Goal: Navigation & Orientation: Find specific page/section

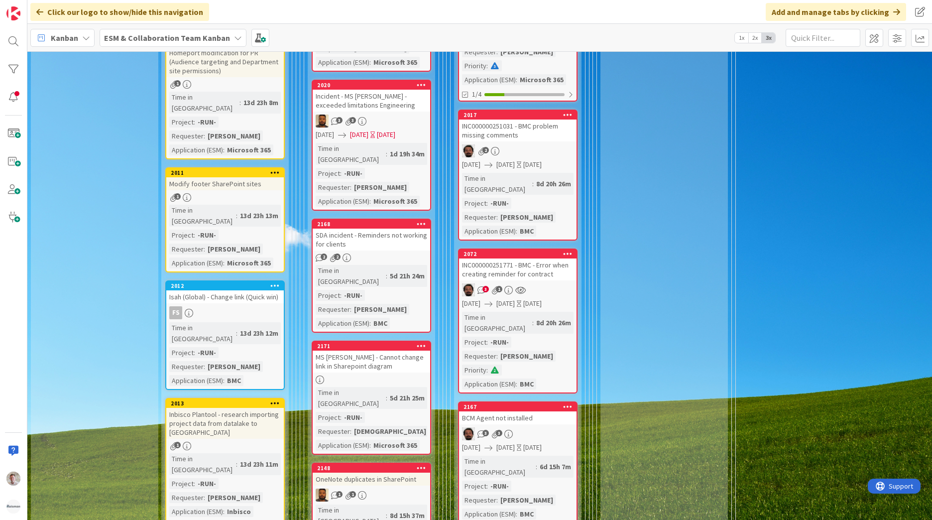
click at [141, 40] on b "ESM & Collaboration Team Kanban" at bounding box center [167, 38] width 126 height 10
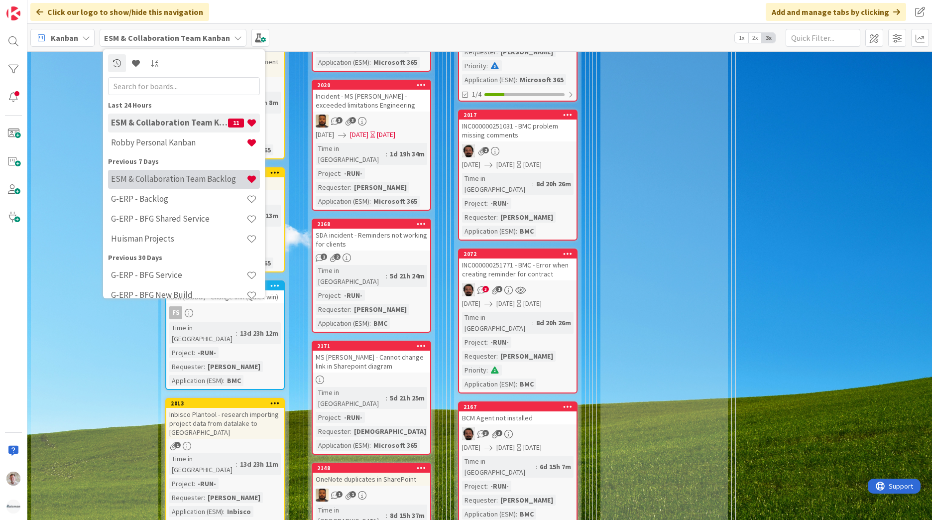
click at [174, 180] on h4 "ESM & Collaboration Team Backlog" at bounding box center [178, 179] width 135 height 10
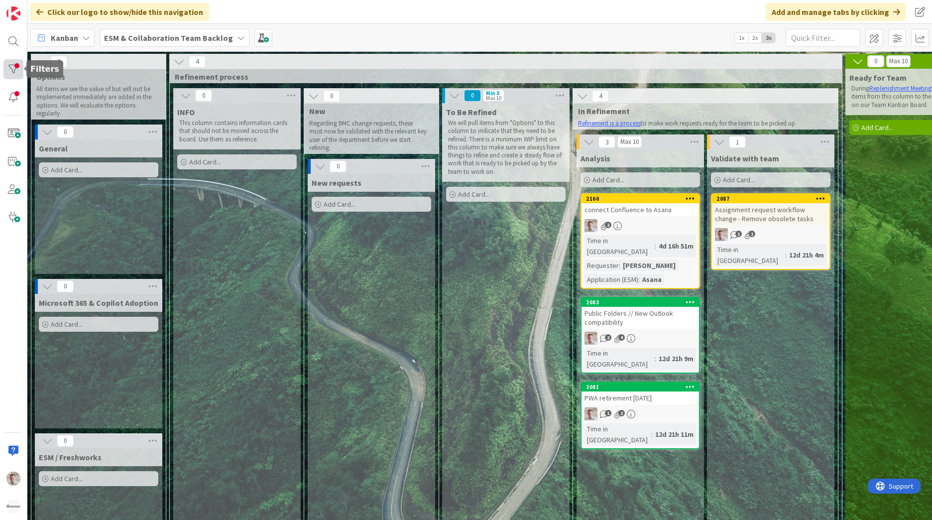
click at [18, 73] on div at bounding box center [13, 69] width 20 height 20
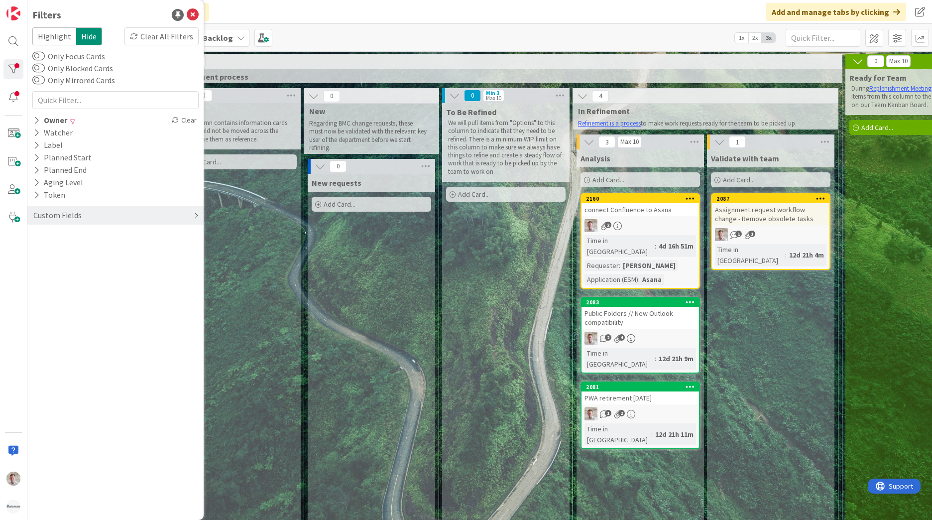
click at [59, 216] on div "Custom Fields" at bounding box center [57, 215] width 50 height 12
click at [184, 121] on div "Clear" at bounding box center [184, 120] width 29 height 12
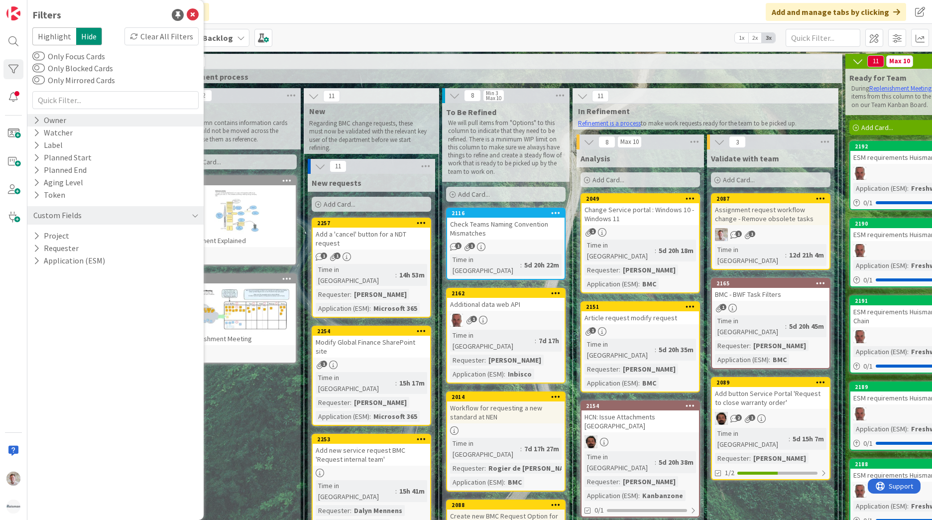
click at [334, 26] on div "Kanban ESM & Collaboration Team Backlog 1x 2x 3x" at bounding box center [479, 37] width 904 height 27
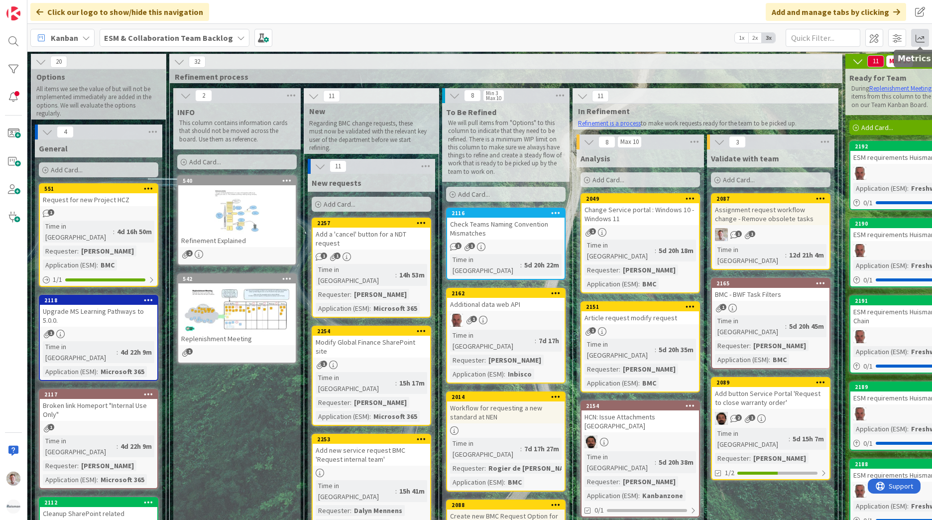
click at [919, 36] on span at bounding box center [920, 38] width 18 height 18
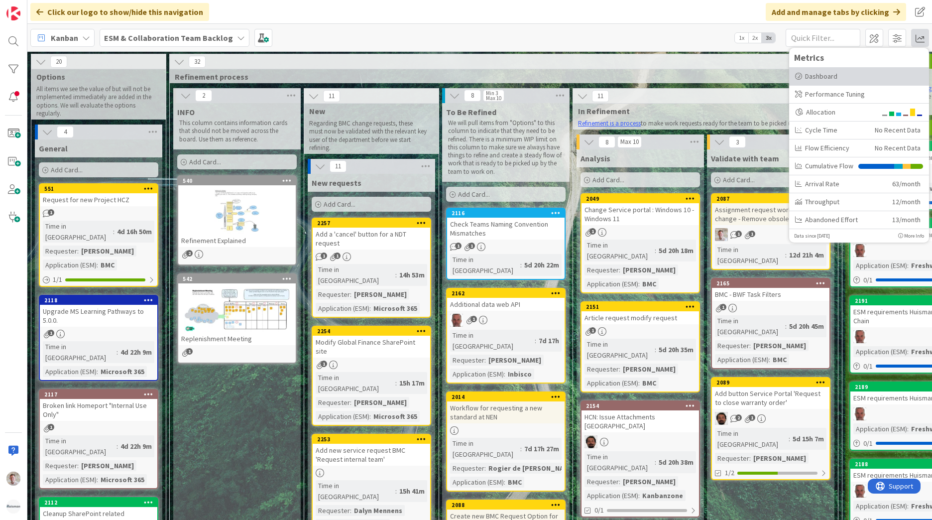
click at [831, 78] on div "Dashboard" at bounding box center [859, 76] width 128 height 10
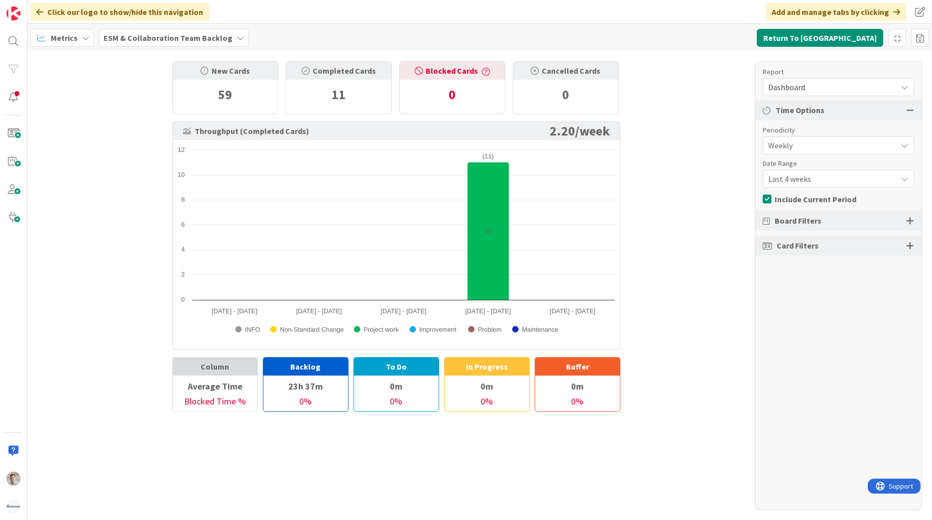
click at [800, 87] on span "Dashboard" at bounding box center [829, 87] width 123 height 14
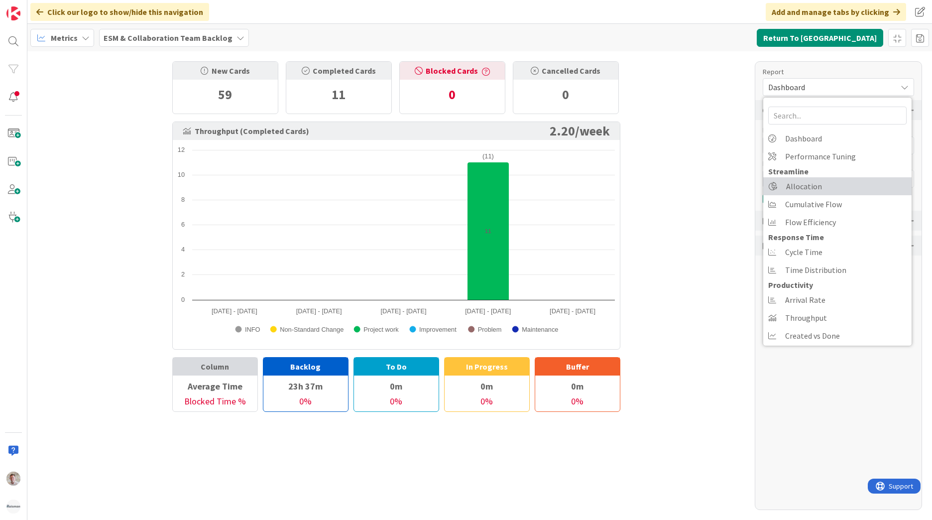
click at [800, 181] on span "Allocation" at bounding box center [804, 186] width 36 height 15
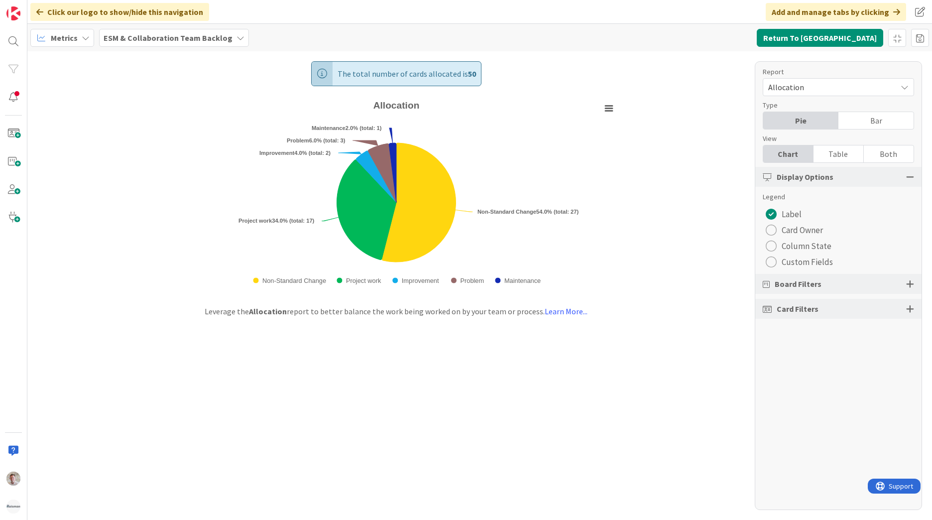
click at [791, 83] on span "Allocation" at bounding box center [829, 87] width 123 height 14
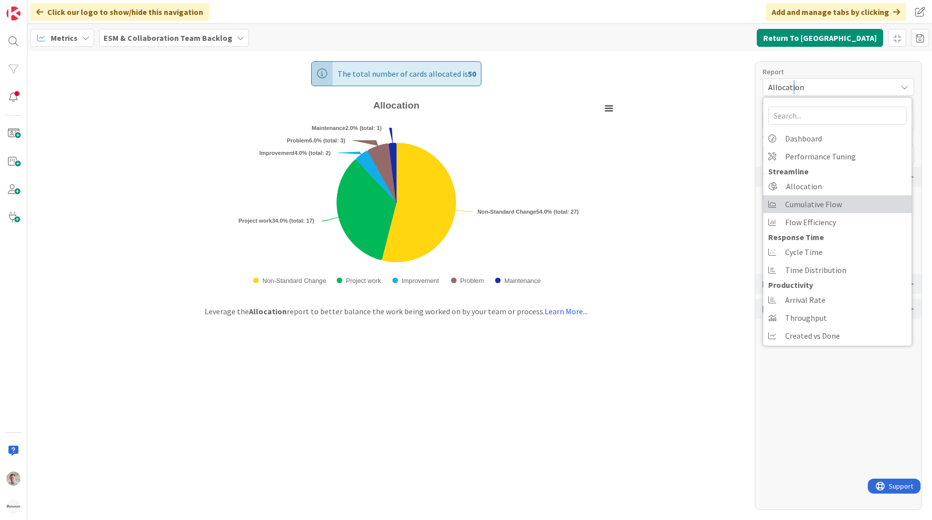
click at [800, 205] on span "Cumulative Flow" at bounding box center [813, 204] width 57 height 15
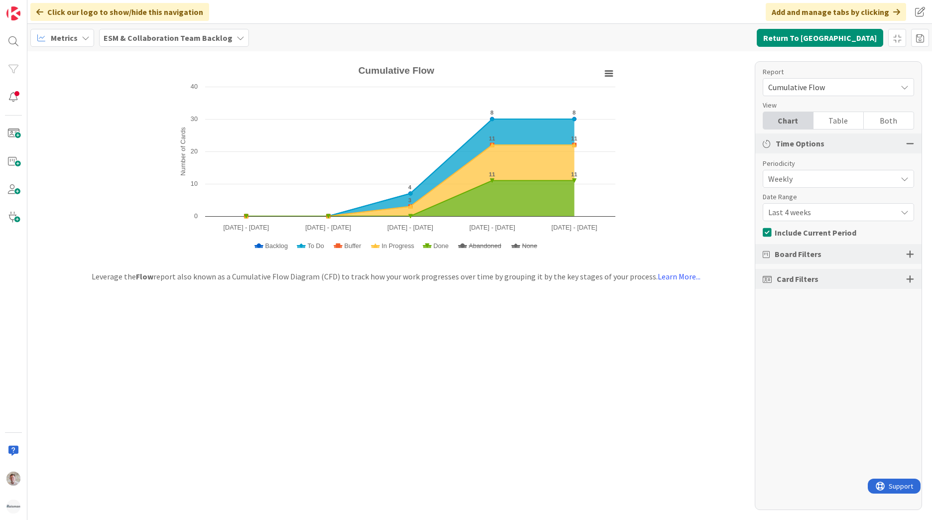
click at [806, 92] on span "Cumulative Flow" at bounding box center [829, 87] width 123 height 14
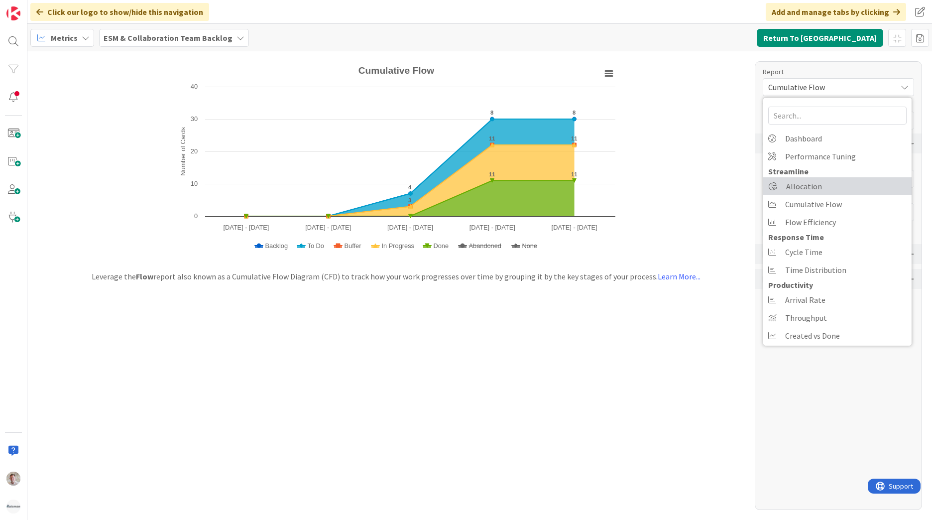
click at [827, 193] on link "Allocation" at bounding box center [837, 186] width 148 height 18
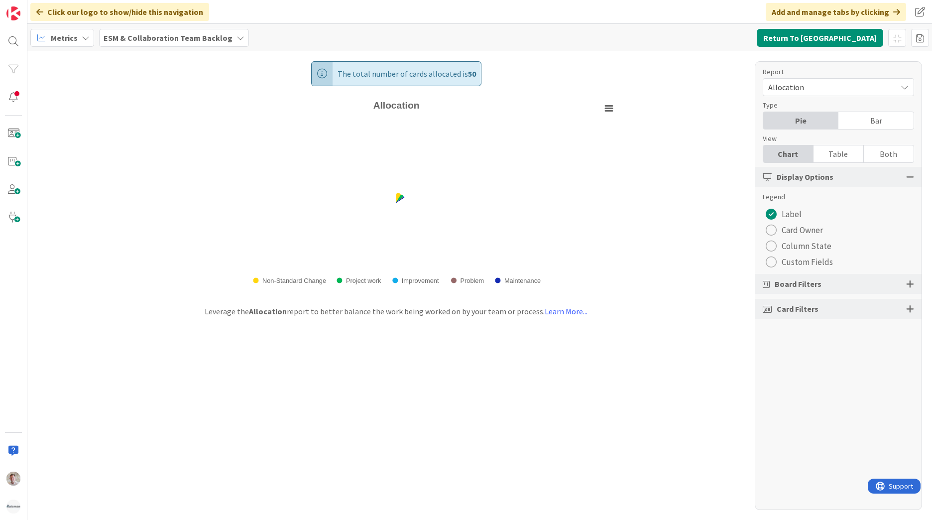
click at [782, 71] on div "Report" at bounding box center [832, 72] width 141 height 10
click at [786, 88] on span "Allocation" at bounding box center [829, 87] width 123 height 14
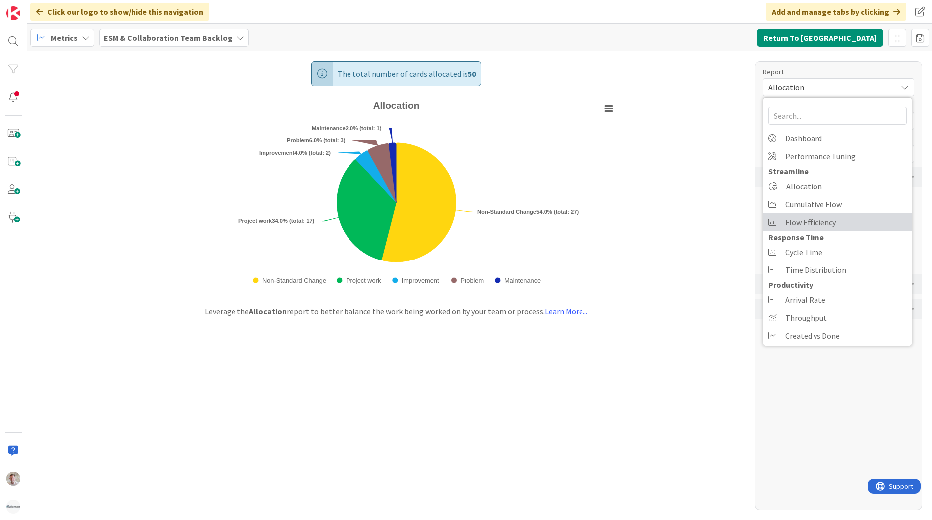
click at [815, 225] on span "Flow Efficiency" at bounding box center [810, 221] width 51 height 15
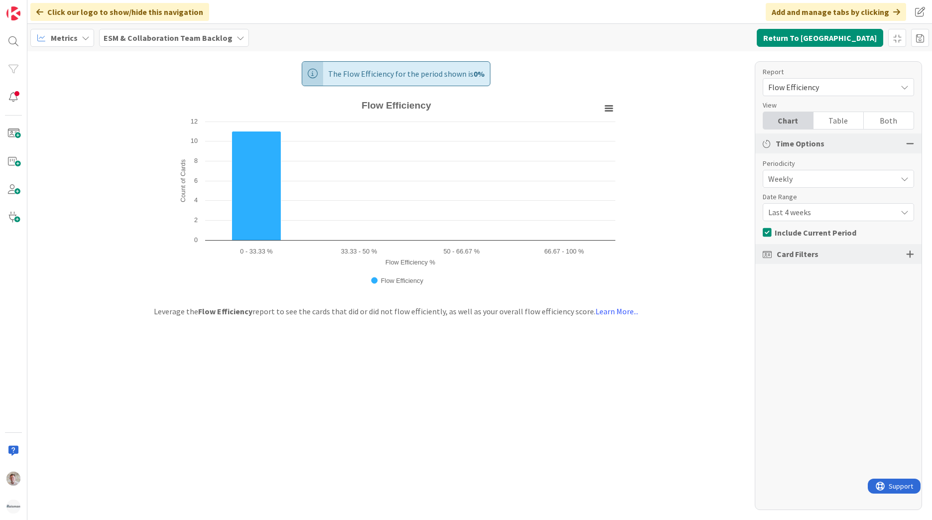
click at [812, 86] on span "Flow Efficiency" at bounding box center [829, 87] width 123 height 14
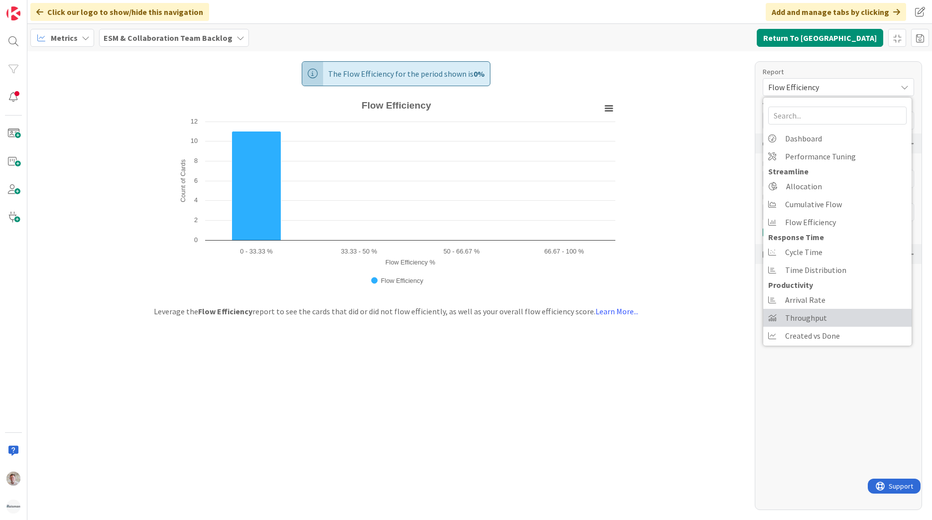
click at [809, 316] on span "Throughput" at bounding box center [806, 317] width 42 height 15
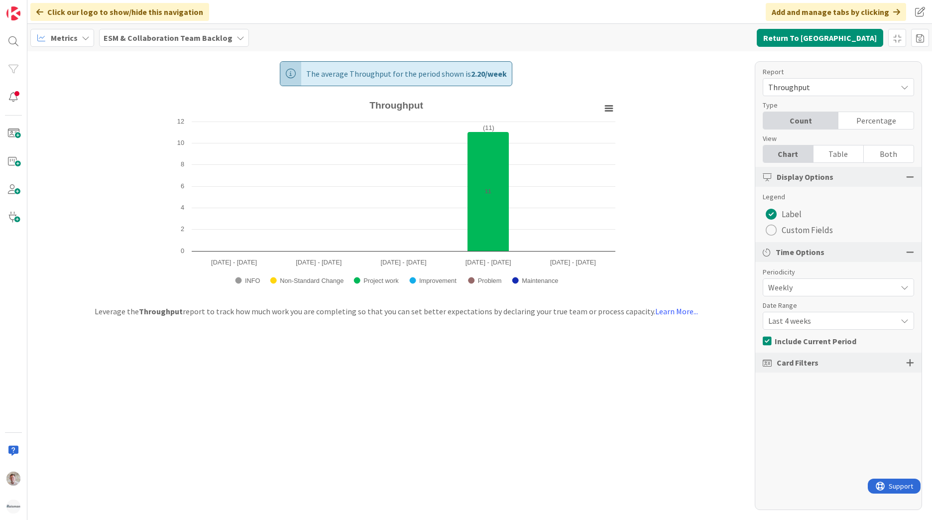
click at [164, 41] on b "ESM & Collaboration Team Backlog" at bounding box center [168, 38] width 129 height 10
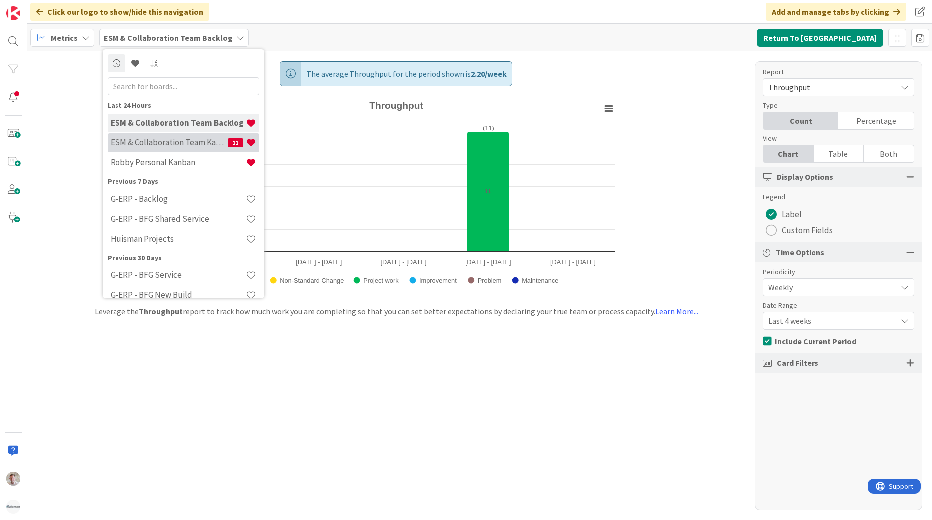
click at [180, 142] on h4 "ESM & Collaboration Team Kanban" at bounding box center [168, 142] width 117 height 10
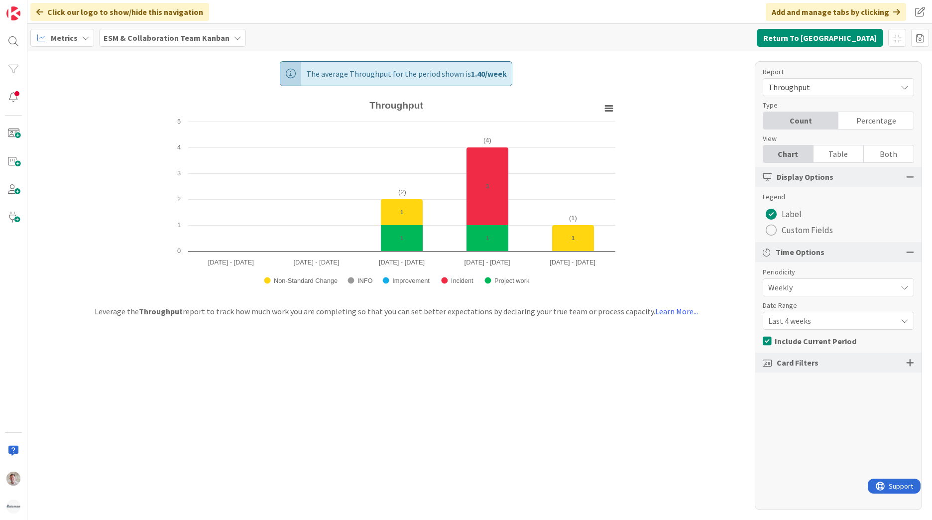
click at [163, 36] on b "ESM & Collaboration Team Kanban" at bounding box center [167, 38] width 126 height 10
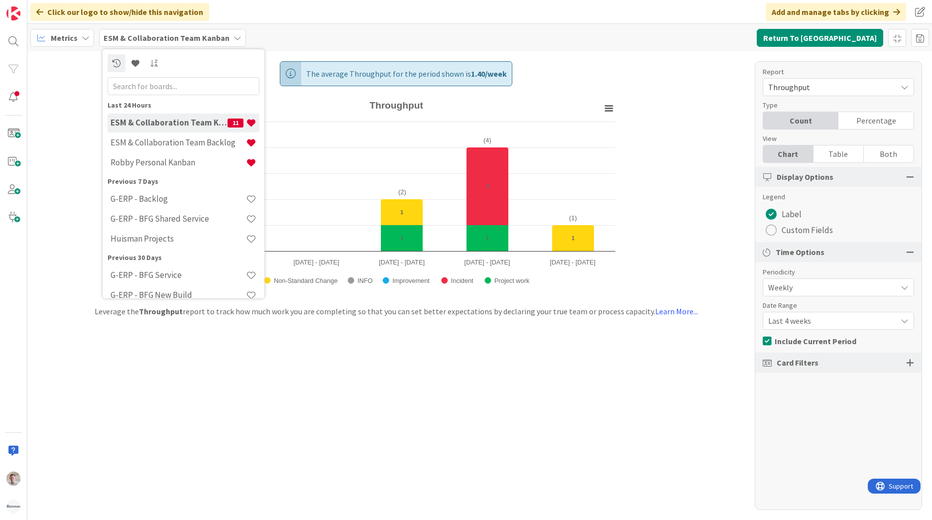
click at [818, 90] on span "Throughput" at bounding box center [829, 87] width 123 height 14
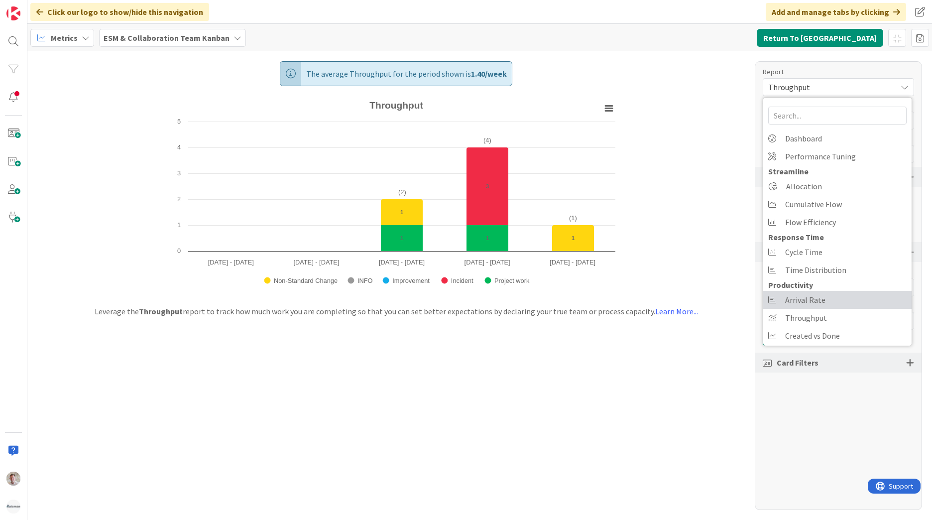
click at [795, 305] on span "Arrival Rate" at bounding box center [805, 299] width 40 height 15
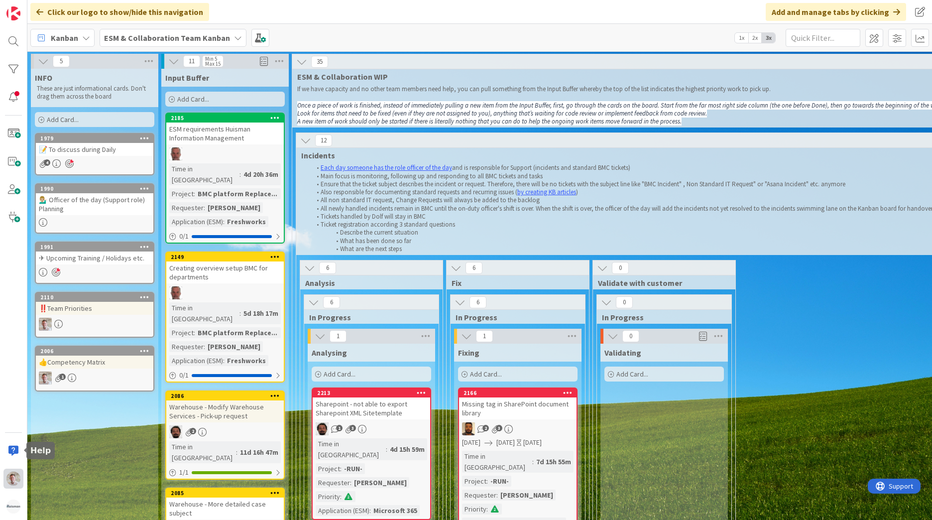
click at [6, 476] on div at bounding box center [13, 478] width 20 height 20
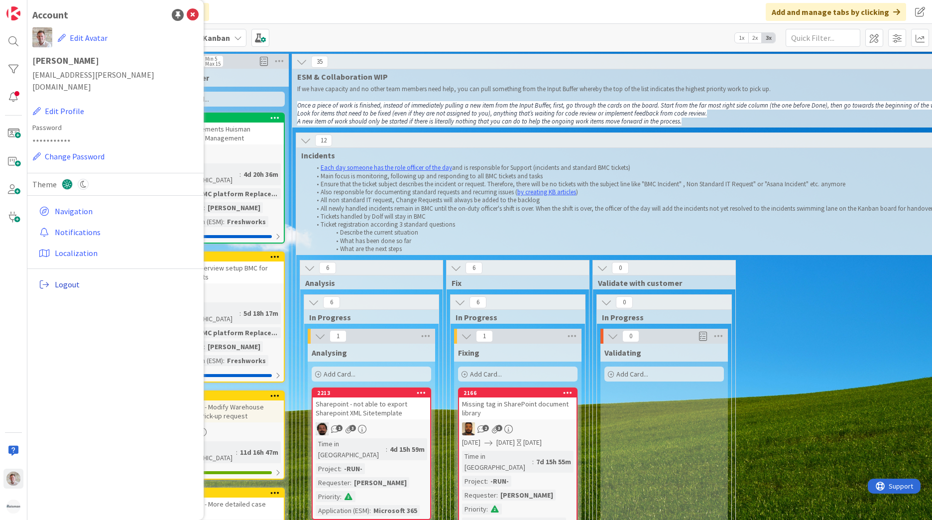
click at [63, 278] on span "Logout" at bounding box center [125, 284] width 140 height 12
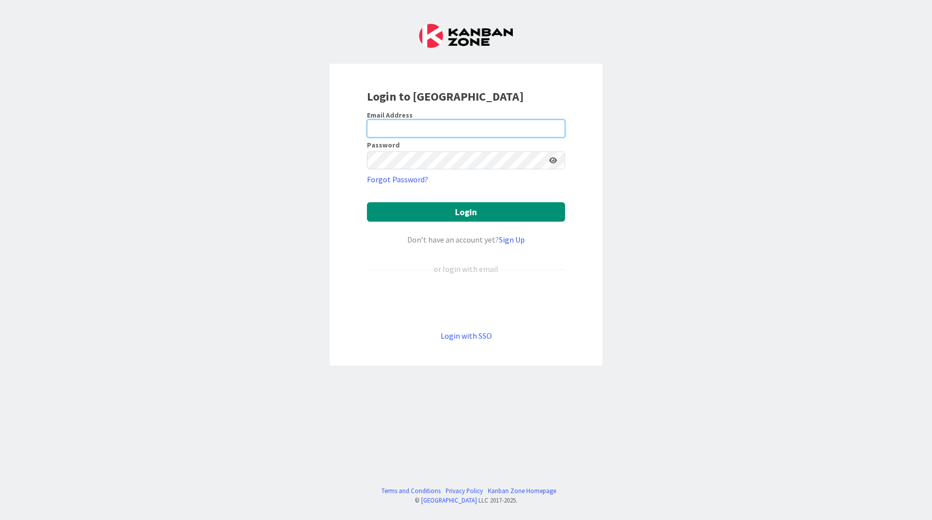
type input "rdebie@huisman-nl.com"
click at [447, 339] on link "Login with SSO" at bounding box center [465, 335] width 51 height 10
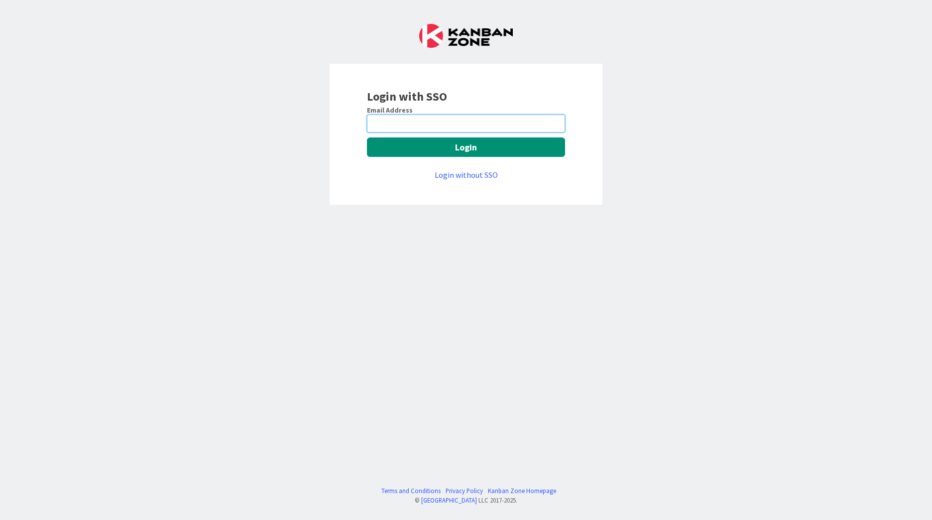
click at [395, 132] on input "email" at bounding box center [466, 123] width 198 height 18
type input "rdebie@huisman-nl.com"
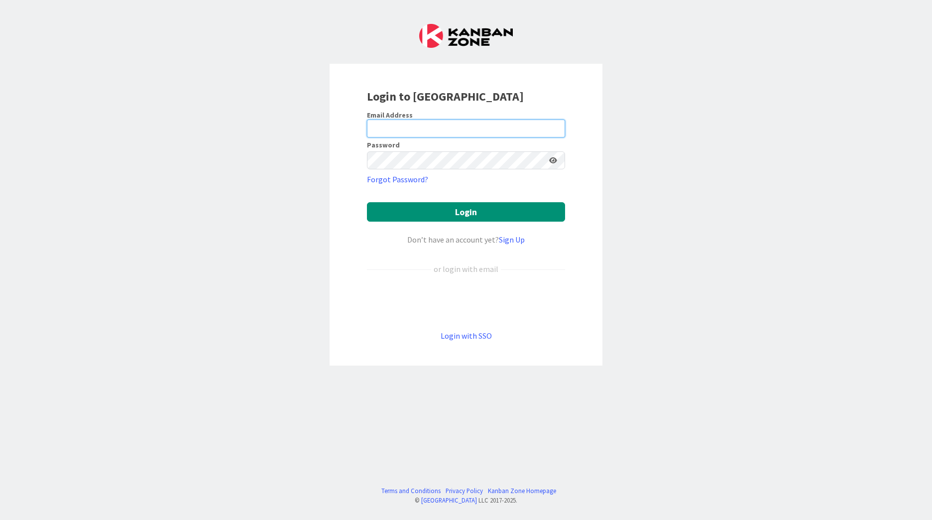
type input "rdebie@huisman-nl.com"
click at [231, 330] on div "Login to Kanban Zone Email Address rdebie@huisman-nl.com Password Forgot Passwo…" at bounding box center [466, 260] width 932 height 520
click at [879, 429] on div "Login to Kanban Zone Email Address rdebie@huisman-nl.com Password Forgot Passwo…" at bounding box center [466, 260] width 932 height 520
click at [445, 331] on link "Login with SSO" at bounding box center [465, 335] width 51 height 10
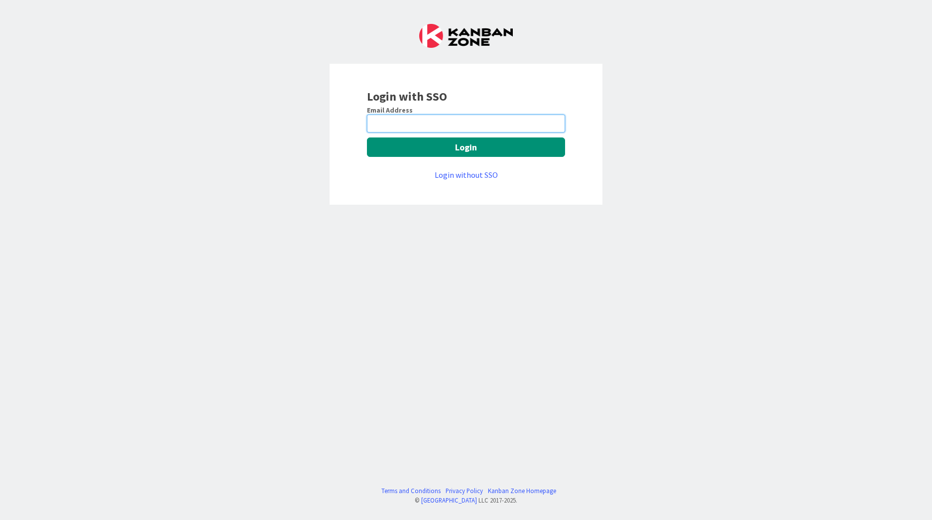
click at [415, 122] on input "email" at bounding box center [466, 123] width 198 height 18
type input "rdebie@huisman-nl.com"
drag, startPoint x: 207, startPoint y: 322, endPoint x: 399, endPoint y: 246, distance: 206.2
click at [208, 321] on div "Login with SSO Email Address rdebie@huisman-nl.com Login Login without SSO Term…" at bounding box center [466, 260] width 932 height 520
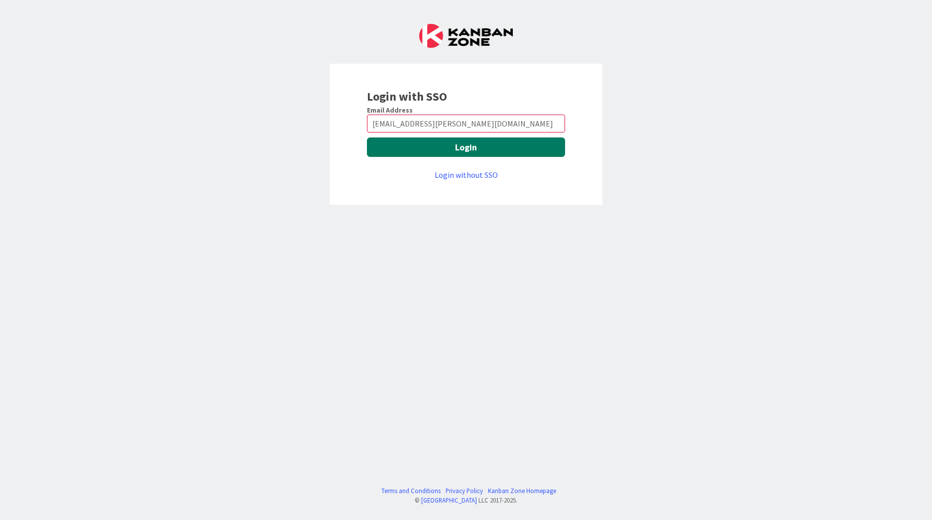
click at [452, 148] on button "Login" at bounding box center [466, 146] width 198 height 19
